Goal: Information Seeking & Learning: Learn about a topic

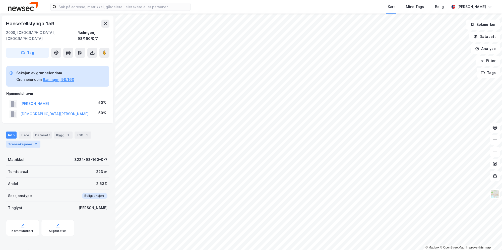
click at [33, 142] on div "2" at bounding box center [35, 144] width 5 height 5
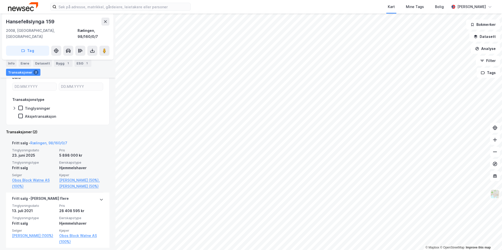
scroll to position [108, 0]
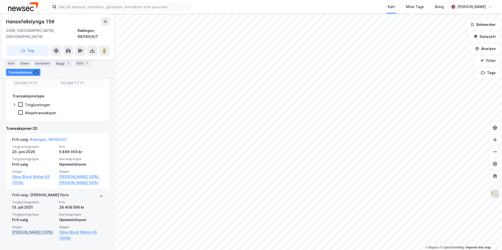
click at [20, 230] on link "[PERSON_NAME] (100%)" at bounding box center [34, 232] width 44 height 6
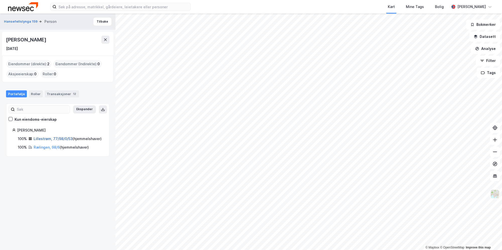
click at [42, 139] on link "Lillestrøm, 77/98/0/53" at bounding box center [53, 139] width 39 height 4
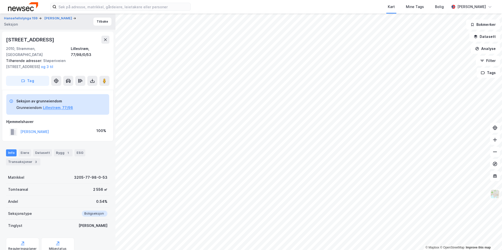
scroll to position [14, 0]
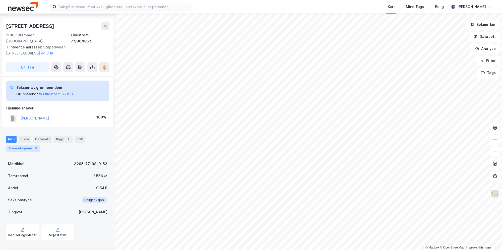
click at [27, 145] on div "Transaksjoner 3" at bounding box center [23, 148] width 34 height 7
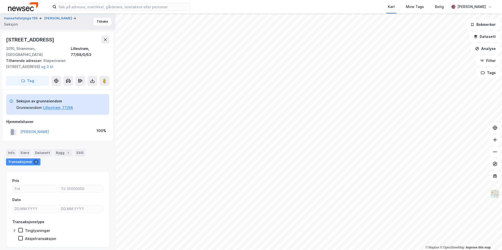
click at [96, 21] on button "Tilbake" at bounding box center [102, 22] width 18 height 8
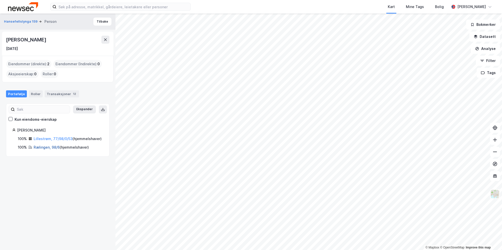
click at [42, 149] on link "Rælingen, 98/6" at bounding box center [47, 147] width 26 height 4
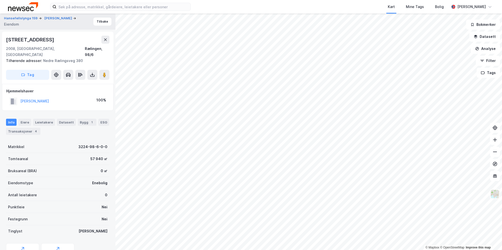
scroll to position [1, 0]
drag, startPoint x: 87, startPoint y: 151, endPoint x: 102, endPoint y: 152, distance: 14.6
click at [102, 152] on div "Tomteareal 57 940 ㎡" at bounding box center [57, 158] width 103 height 12
click at [33, 128] on div "4" at bounding box center [35, 130] width 5 height 5
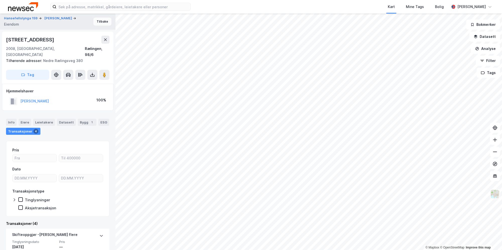
click at [98, 19] on button "Tilbake" at bounding box center [102, 22] width 18 height 8
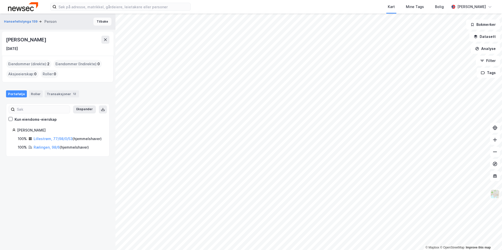
click at [97, 20] on button "Tilbake" at bounding box center [102, 22] width 18 height 8
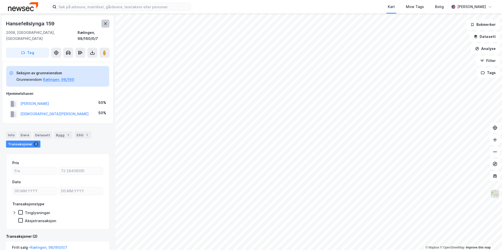
click at [107, 25] on icon at bounding box center [105, 24] width 4 height 4
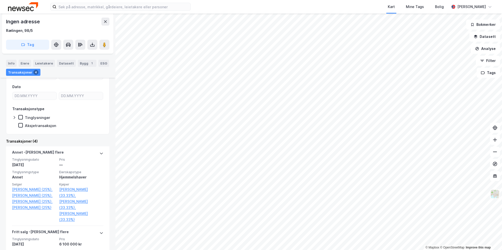
scroll to position [75, 0]
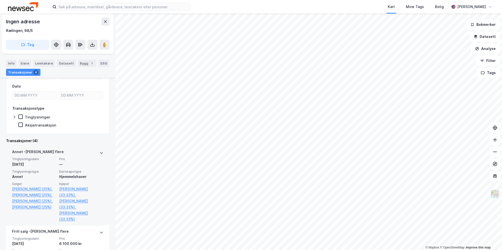
drag, startPoint x: 104, startPoint y: 153, endPoint x: 100, endPoint y: 153, distance: 4.5
click at [103, 153] on div "[PERSON_NAME] flere Tinglysningsdato [DATE] Pris — Tinglysningstype Annet Eiers…" at bounding box center [57, 186] width 103 height 80
click at [100, 153] on div "[PERSON_NAME] flere Tinglysningsdato [DATE] Pris — Tinglysningstype Annet Eiers…" at bounding box center [57, 194] width 103 height 97
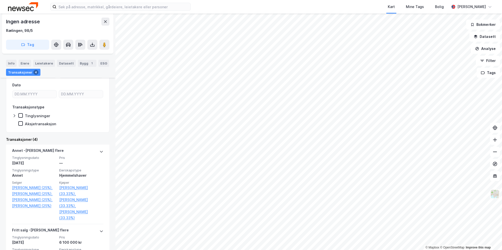
scroll to position [71, 0]
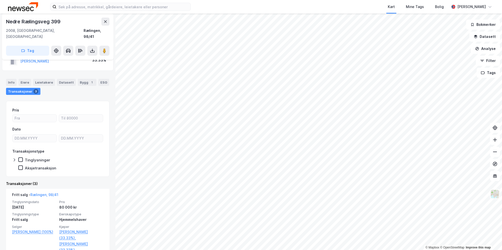
scroll to position [50, 0]
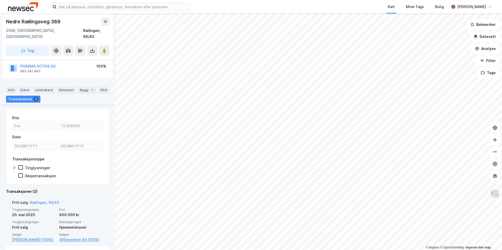
scroll to position [18, 0]
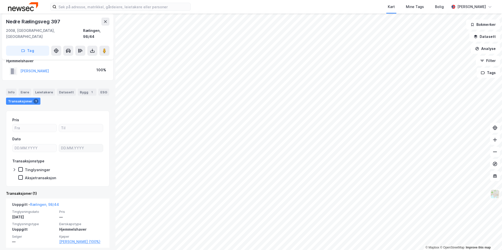
scroll to position [12, 0]
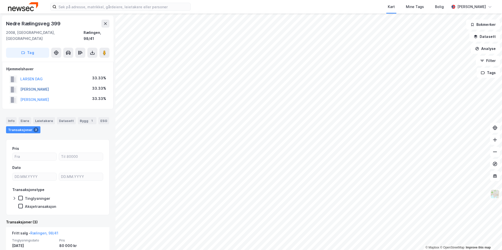
click at [0, 0] on button "[PERSON_NAME]" at bounding box center [0, 0] width 0 height 0
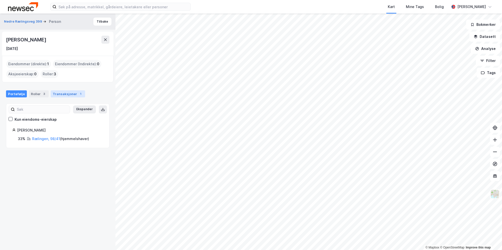
click at [55, 90] on div "Transaksjoner 1" at bounding box center [68, 93] width 34 height 7
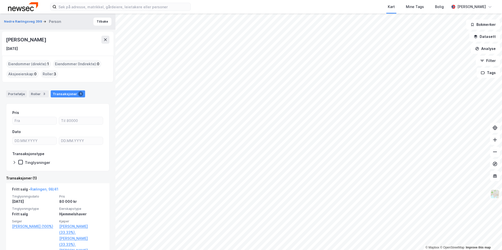
click at [102, 26] on div "Nedre Rælingsveg 399 Person Tilbake" at bounding box center [58, 22] width 116 height 16
click at [102, 19] on button "Tilbake" at bounding box center [102, 22] width 18 height 8
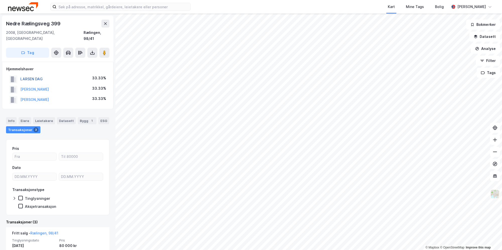
click at [0, 0] on button "LARSEN DAG" at bounding box center [0, 0] width 0 height 0
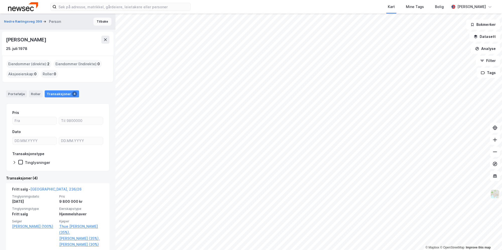
click at [102, 24] on button "Tilbake" at bounding box center [102, 22] width 18 height 8
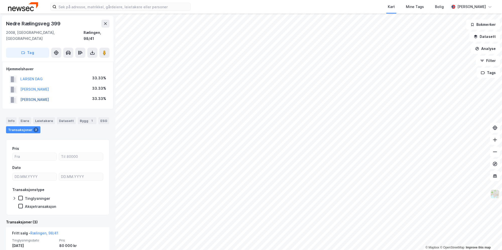
click at [0, 0] on button "[PERSON_NAME]" at bounding box center [0, 0] width 0 height 0
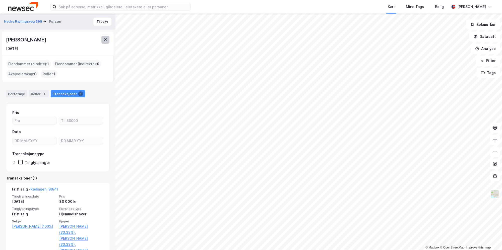
click at [105, 40] on icon at bounding box center [105, 39] width 3 height 3
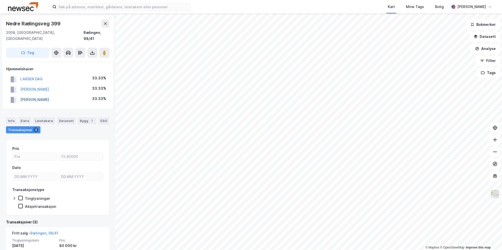
click at [0, 0] on button "[PERSON_NAME]" at bounding box center [0, 0] width 0 height 0
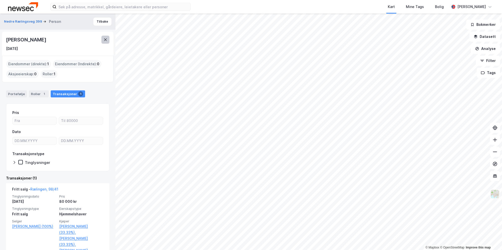
click at [104, 40] on icon at bounding box center [105, 39] width 3 height 3
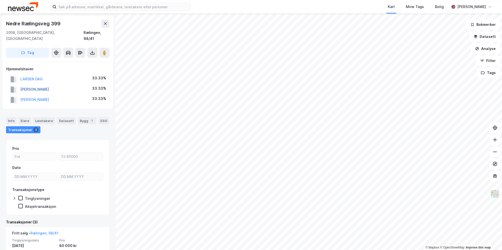
click at [0, 0] on button "[PERSON_NAME]" at bounding box center [0, 0] width 0 height 0
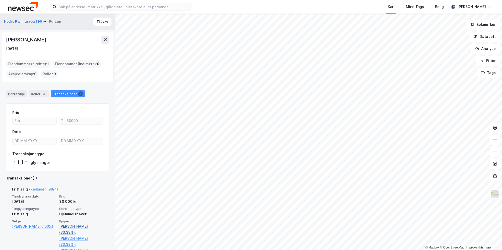
click at [77, 227] on link "[PERSON_NAME] (33.33%)," at bounding box center [81, 229] width 44 height 12
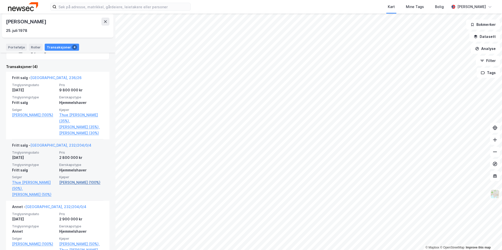
scroll to position [100, 0]
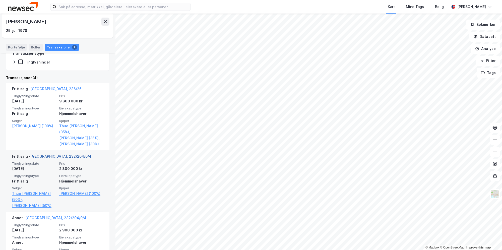
click at [44, 155] on link "[GEOGRAPHIC_DATA], 232/204/0/4" at bounding box center [60, 156] width 61 height 4
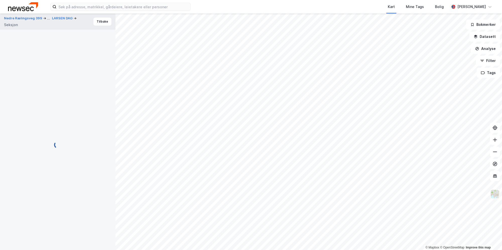
scroll to position [2, 0]
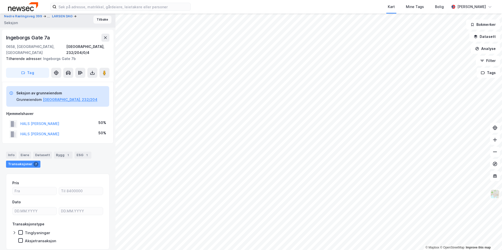
click at [99, 19] on button "Tilbake" at bounding box center [102, 20] width 18 height 8
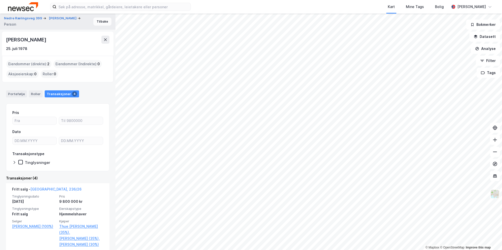
click at [97, 22] on button "Tilbake" at bounding box center [102, 22] width 18 height 8
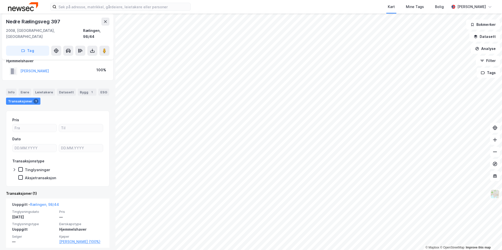
scroll to position [12, 0]
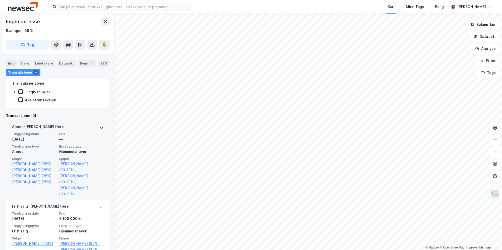
scroll to position [100, 0]
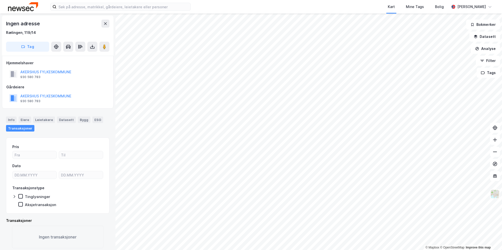
scroll to position [1, 0]
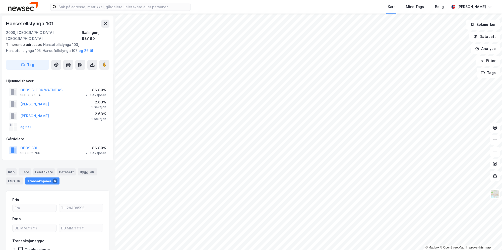
scroll to position [1, 0]
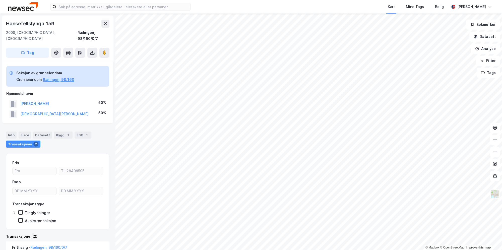
click at [493, 196] on img at bounding box center [495, 194] width 10 height 10
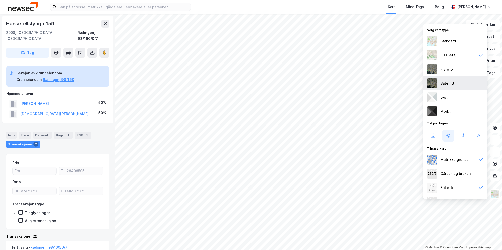
click at [450, 81] on div "Satellitt" at bounding box center [447, 83] width 14 height 6
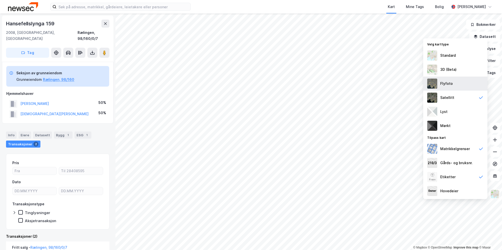
click at [444, 84] on div "Flyfoto" at bounding box center [446, 84] width 13 height 6
